Goal: Information Seeking & Learning: Learn about a topic

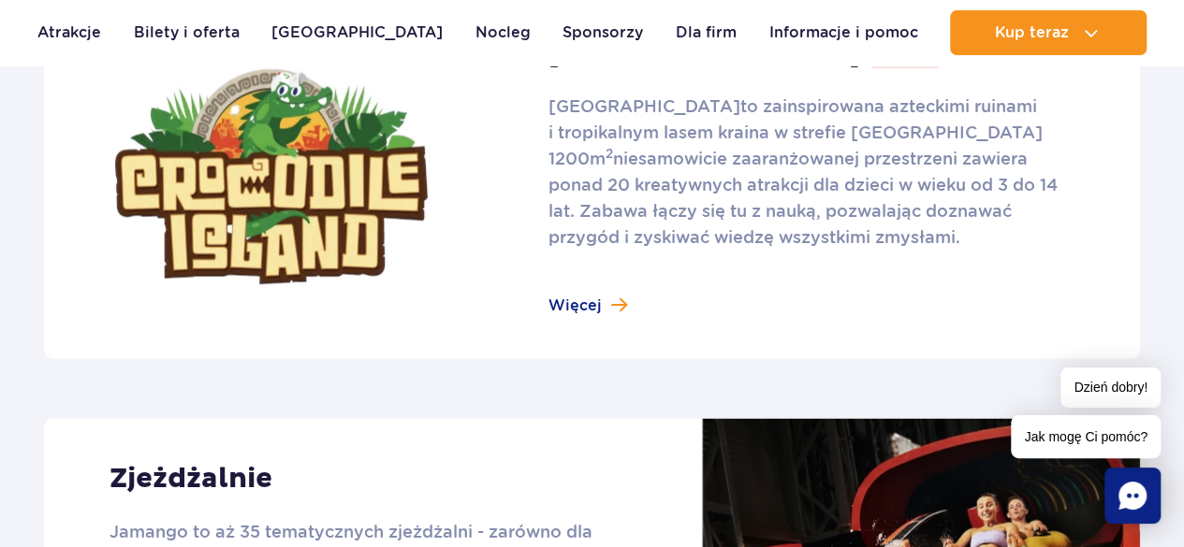
scroll to position [1591, 0]
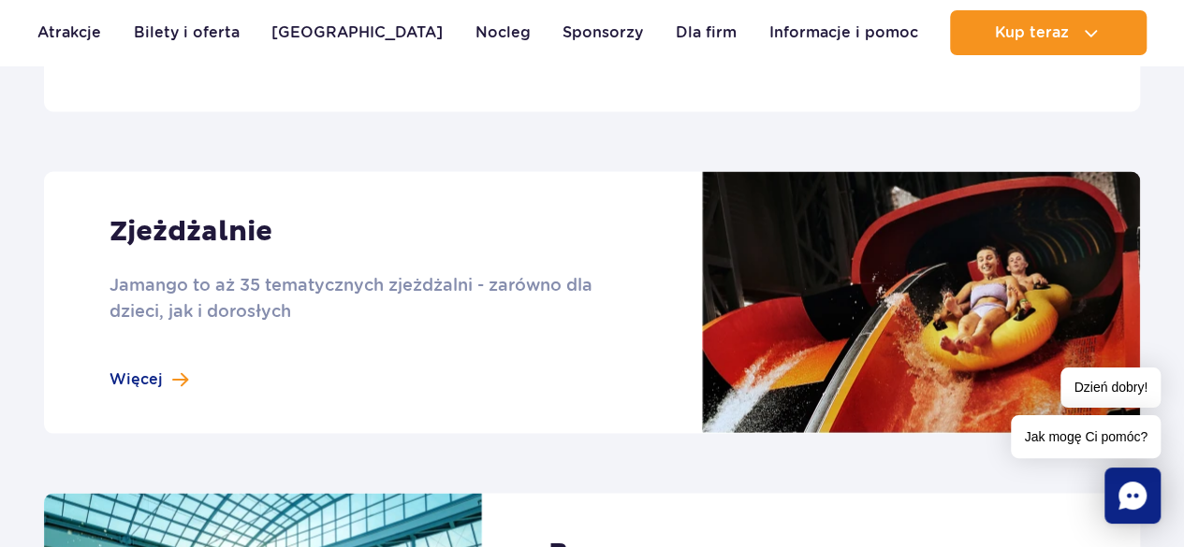
click at [152, 384] on link at bounding box center [592, 302] width 1096 height 262
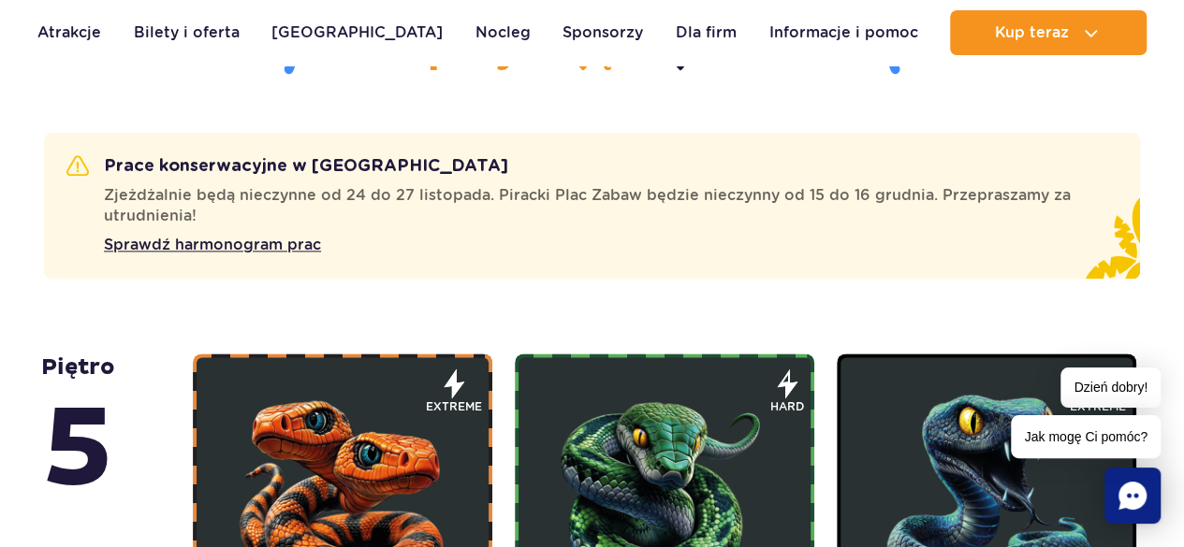
scroll to position [1029, 0]
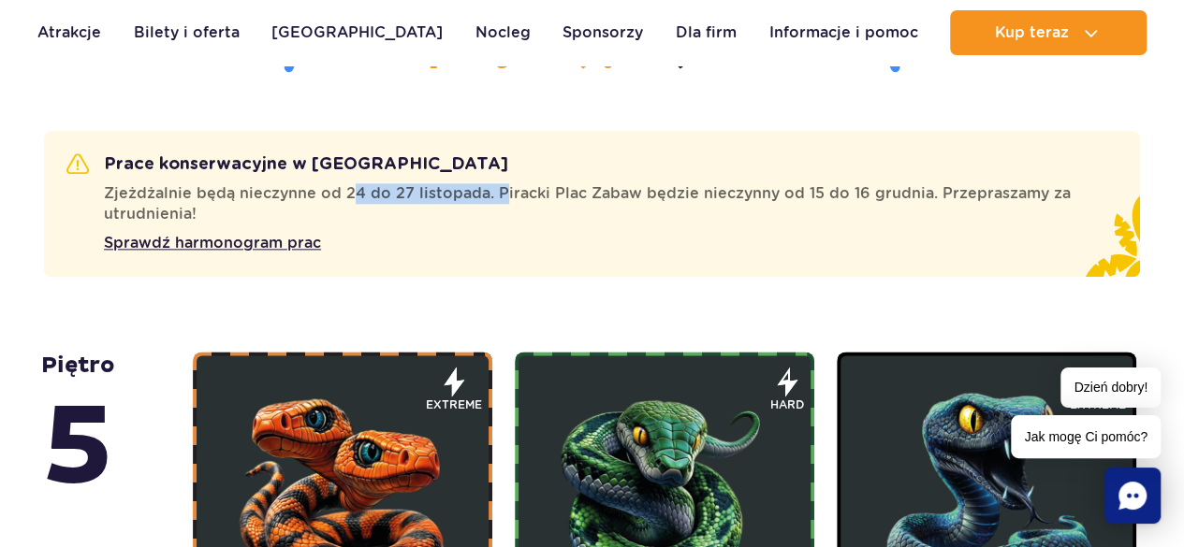
drag, startPoint x: 356, startPoint y: 195, endPoint x: 496, endPoint y: 200, distance: 140.5
click at [496, 200] on span "Zjeżdżalnie będą nieczynne od 24 do 27 listopada. Piracki Plac Zabaw będzie nie…" at bounding box center [599, 203] width 991 height 41
click at [687, 202] on span "Zjeżdżalnie będą nieczynne od 24 do 27 listopada. Piracki Plac Zabaw będzie nie…" at bounding box center [599, 203] width 991 height 41
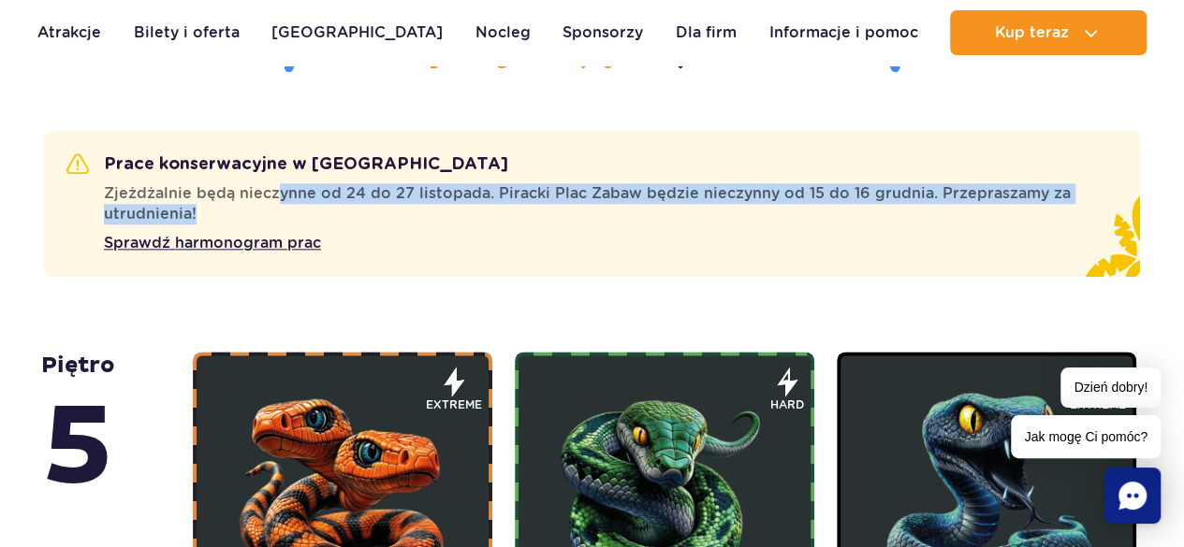
drag, startPoint x: 273, startPoint y: 193, endPoint x: 412, endPoint y: 206, distance: 139.1
click at [412, 206] on span "Zjeżdżalnie będą nieczynne od 24 do 27 listopada. Piracki Plac Zabaw będzie nie…" at bounding box center [599, 203] width 991 height 41
click at [459, 205] on span "Zjeżdżalnie będą nieczynne od 24 do 27 listopada. Piracki Plac Zabaw będzie nie…" at bounding box center [599, 203] width 991 height 41
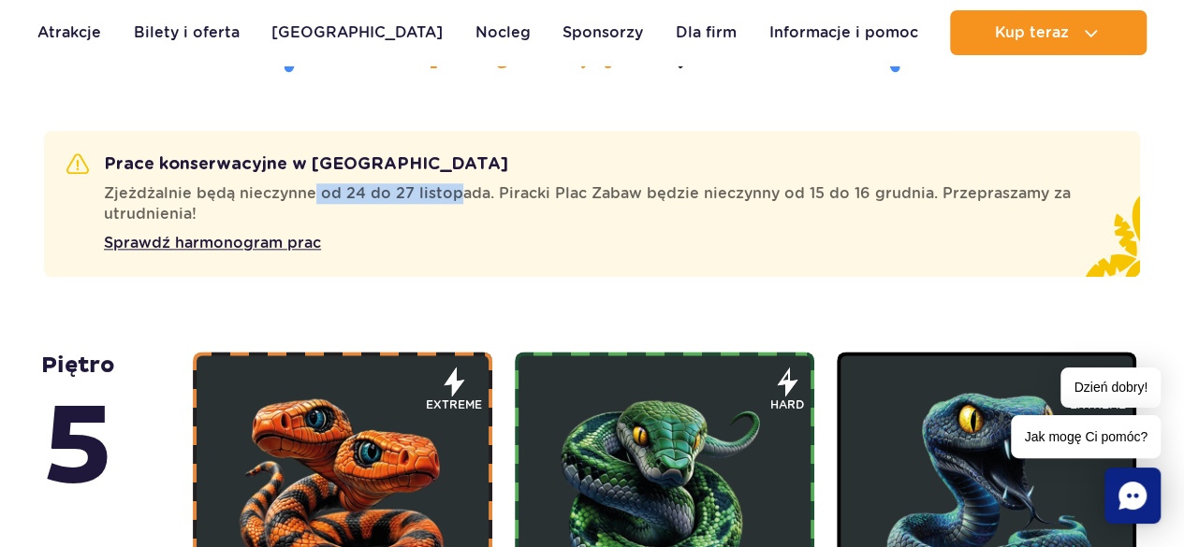
drag, startPoint x: 313, startPoint y: 186, endPoint x: 449, endPoint y: 197, distance: 137.1
click at [449, 197] on span "Zjeżdżalnie będą nieczynne od 24 do 27 listopada. Piracki Plac Zabaw będzie nie…" at bounding box center [599, 203] width 991 height 41
click at [453, 197] on span "Zjeżdżalnie będą nieczynne od 24 do 27 listopada. Piracki Plac Zabaw będzie nie…" at bounding box center [599, 203] width 991 height 41
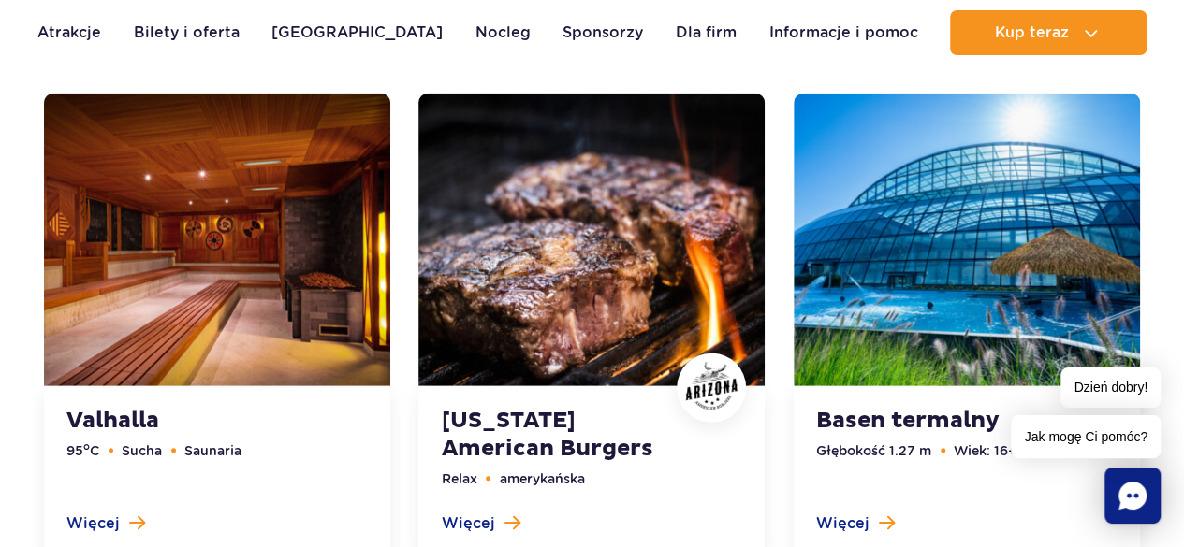
scroll to position [5989, 0]
